Goal: Find specific fact: Find specific fact

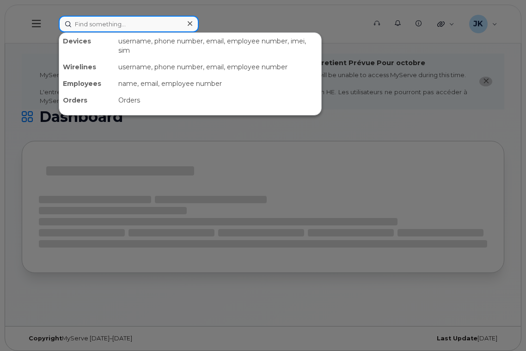
click at [113, 25] on input at bounding box center [129, 24] width 140 height 17
paste input "587-597-9765"
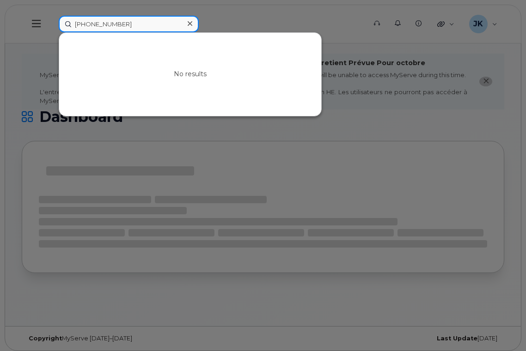
click at [106, 23] on input "587-597-9765" at bounding box center [129, 24] width 140 height 17
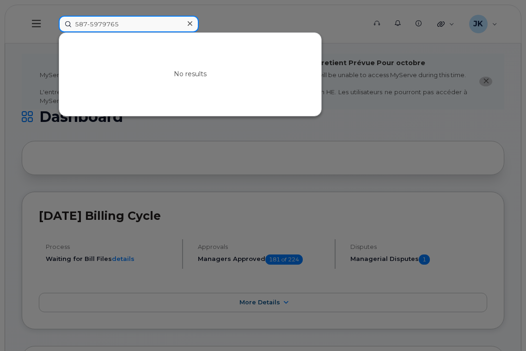
click at [90, 23] on input "587-5979765" at bounding box center [129, 24] width 140 height 17
click at [126, 24] on input "5875979765" at bounding box center [129, 24] width 140 height 17
drag, startPoint x: 123, startPoint y: 25, endPoint x: 37, endPoint y: 27, distance: 85.9
click at [51, 27] on div "5875979765 No results" at bounding box center [209, 24] width 316 height 17
paste input "352556228069246"
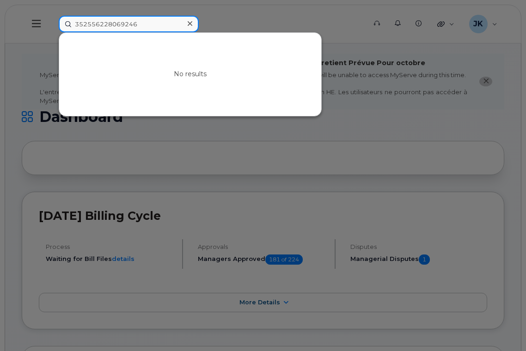
type input "352556228069246"
click at [322, 18] on div at bounding box center [263, 175] width 526 height 351
